Goal: Information Seeking & Learning: Learn about a topic

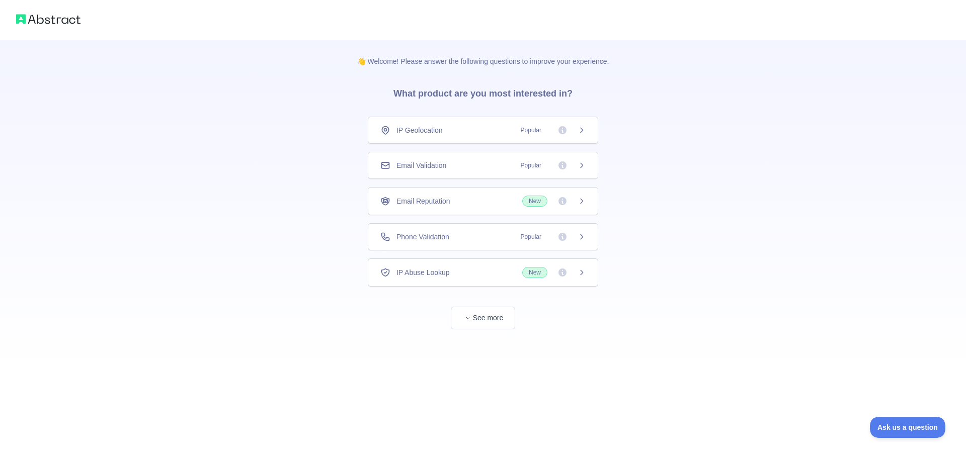
click at [457, 139] on div "IP Geolocation Popular" at bounding box center [483, 130] width 230 height 27
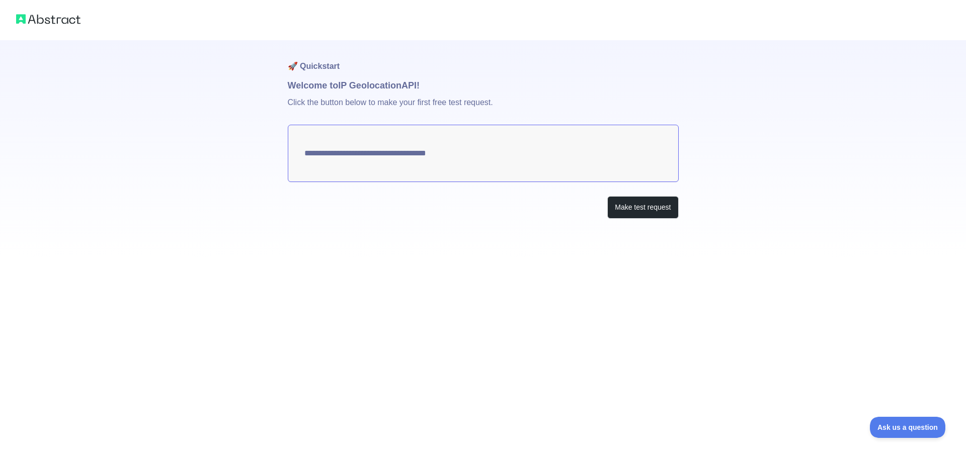
type textarea "**********"
click at [656, 212] on button "Make test request" at bounding box center [642, 207] width 71 height 23
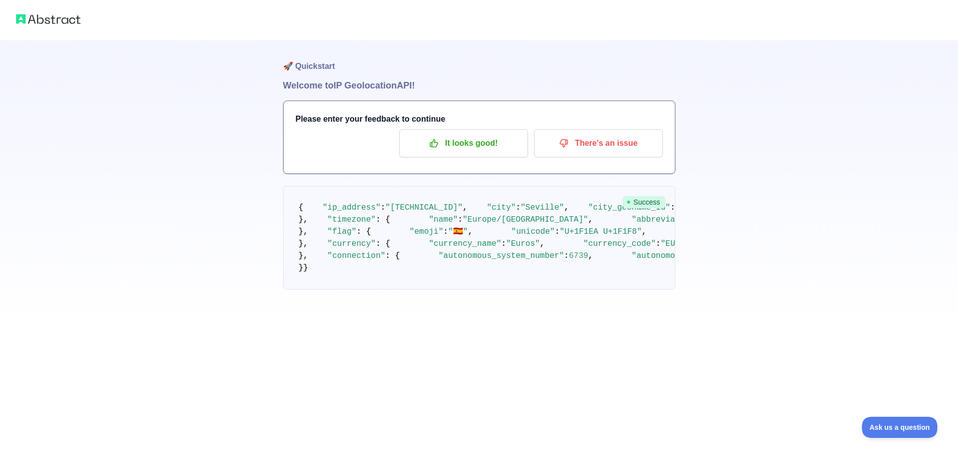
scroll to position [252, 0]
click at [349, 188] on pre "{ "ip_address" : "85.251.44.1" , "city" : "Seville" , "city_geoname_id" : 25109…" at bounding box center [479, 238] width 392 height 104
click at [635, 199] on span "Success" at bounding box center [644, 202] width 43 height 12
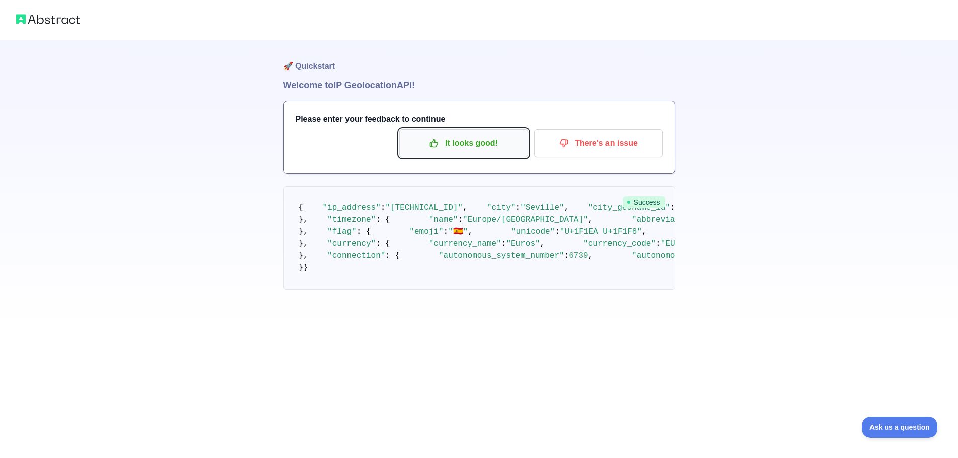
click at [462, 150] on p "It looks good!" at bounding box center [464, 143] width 114 height 17
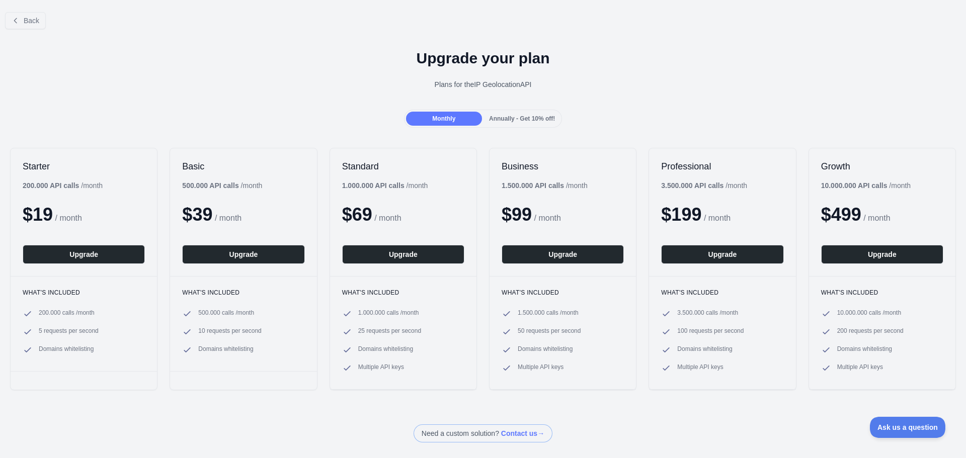
click at [371, 86] on div "Plans for the IP Geolocation API" at bounding box center [483, 84] width 950 height 10
drag, startPoint x: 376, startPoint y: 94, endPoint x: 384, endPoint y: 95, distance: 8.1
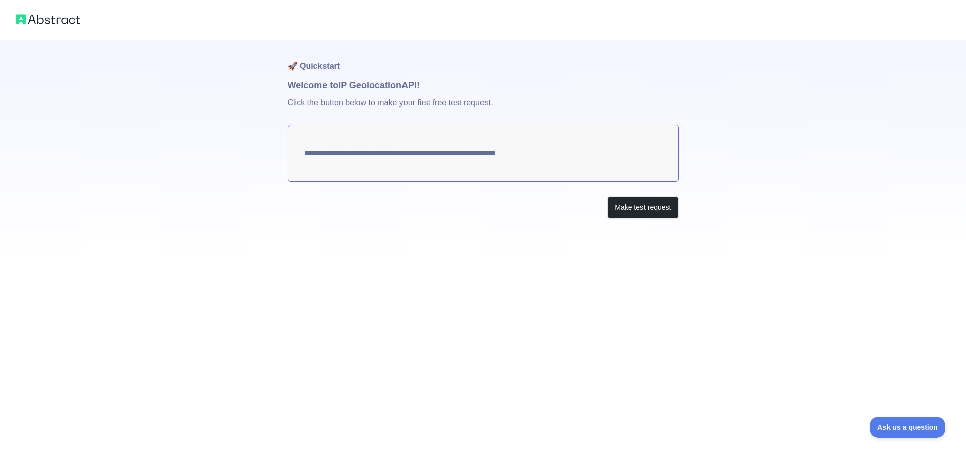
drag, startPoint x: 403, startPoint y: 165, endPoint x: 404, endPoint y: 160, distance: 5.6
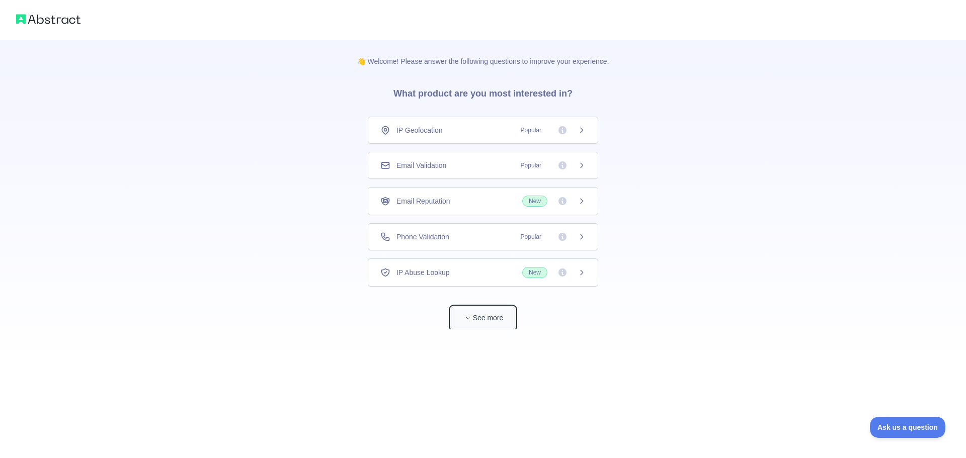
click at [513, 316] on button "See more" at bounding box center [483, 318] width 64 height 23
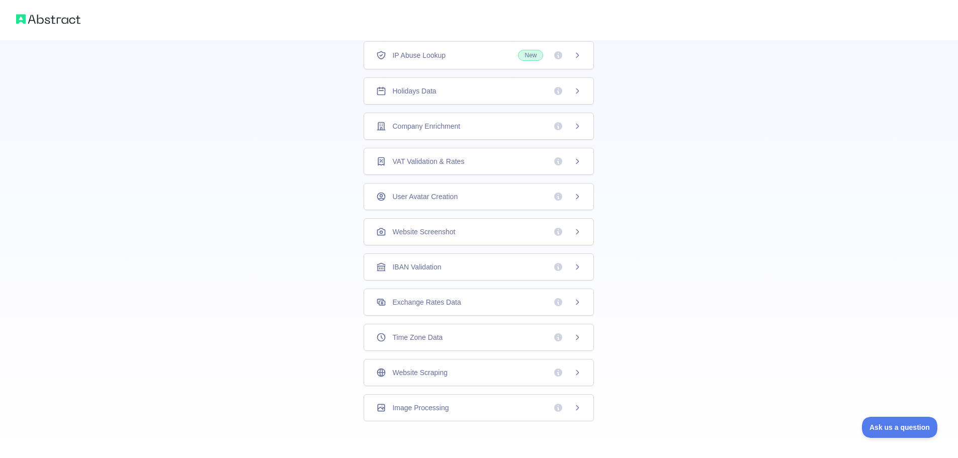
scroll to position [182, 0]
click at [513, 272] on div "IBAN Validation" at bounding box center [479, 263] width 230 height 27
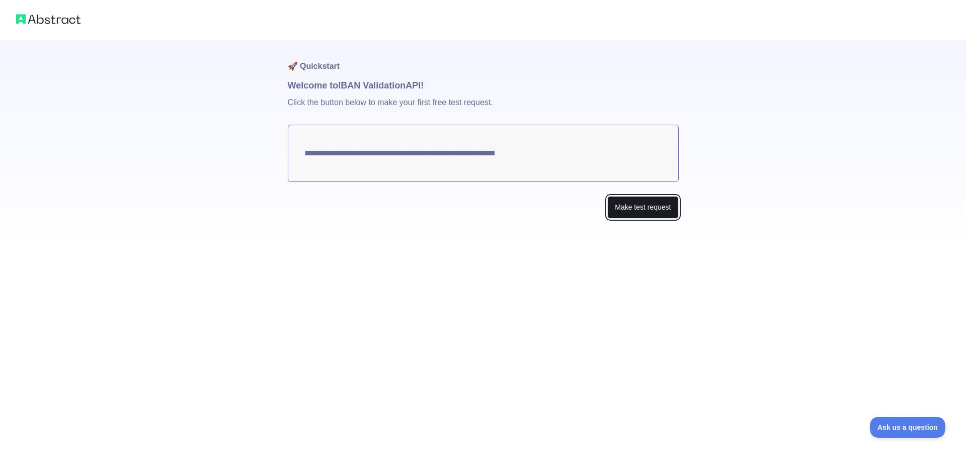
click at [630, 210] on button "Make test request" at bounding box center [642, 207] width 71 height 23
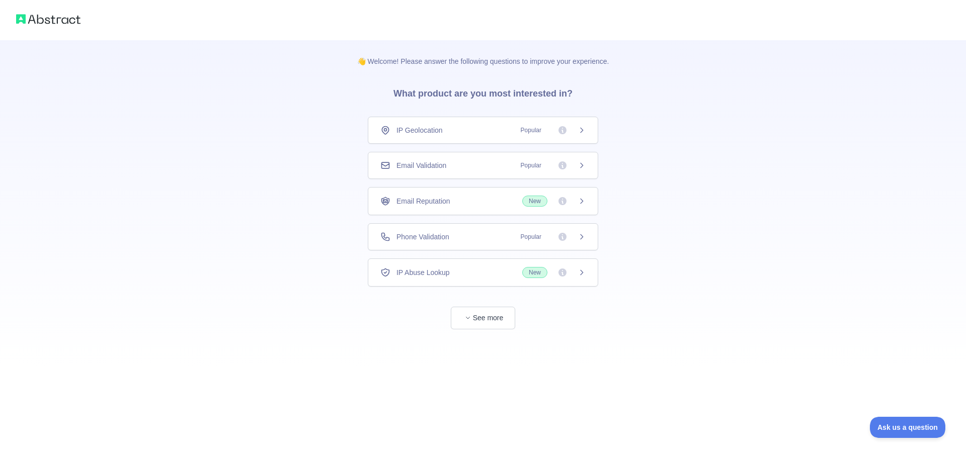
click at [456, 203] on div "Email Reputation New" at bounding box center [482, 201] width 205 height 11
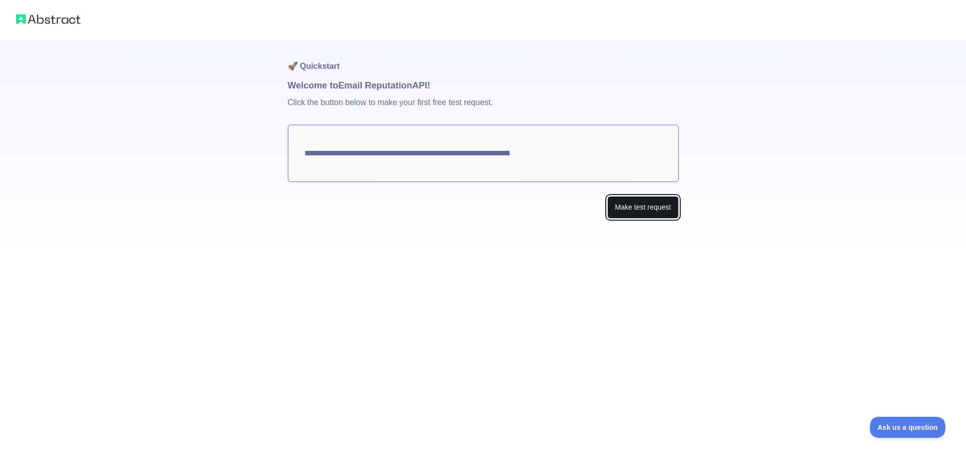
click at [648, 207] on button "Make test request" at bounding box center [642, 207] width 71 height 23
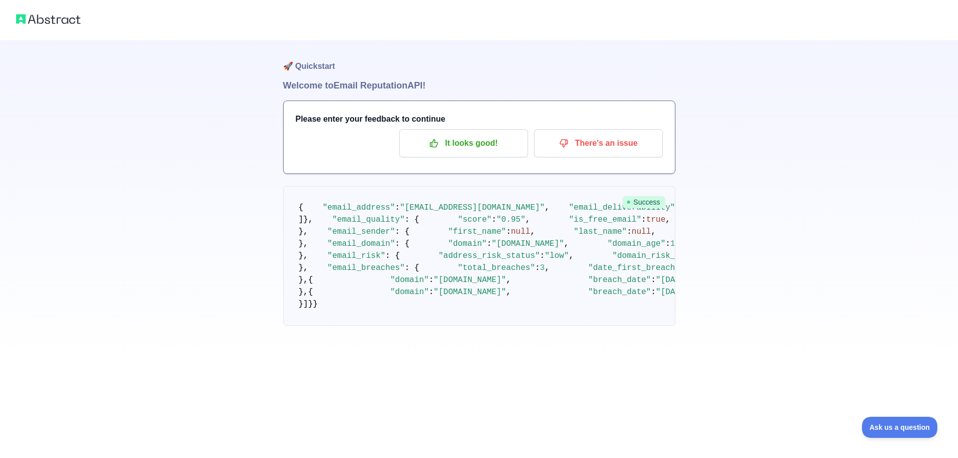
scroll to position [493, 0]
drag, startPoint x: 514, startPoint y: 199, endPoint x: 412, endPoint y: 199, distance: 101.6
copy span "https://markmonitor.com"
